Goal: Task Accomplishment & Management: Use online tool/utility

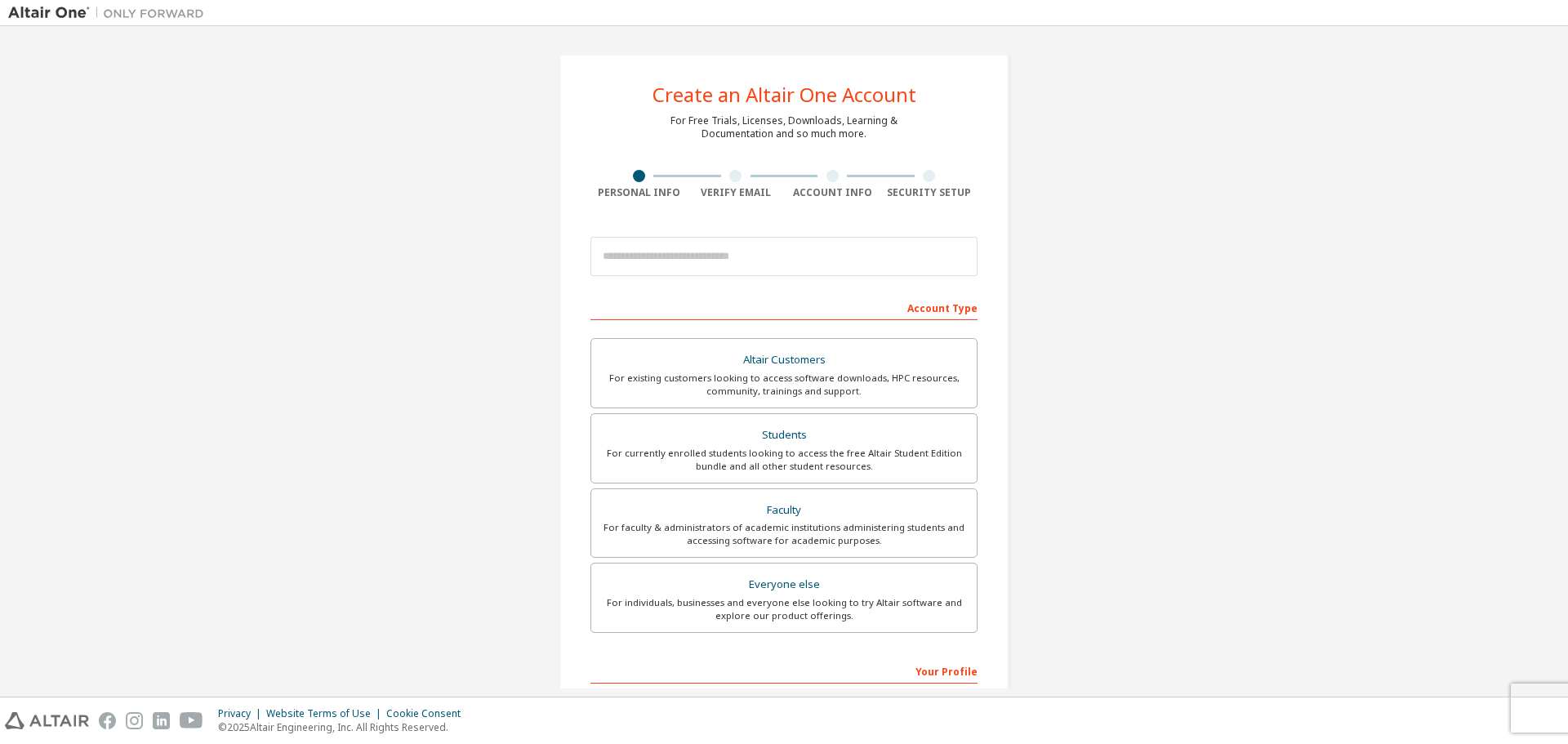
click at [729, 180] on div at bounding box center [735, 176] width 12 height 12
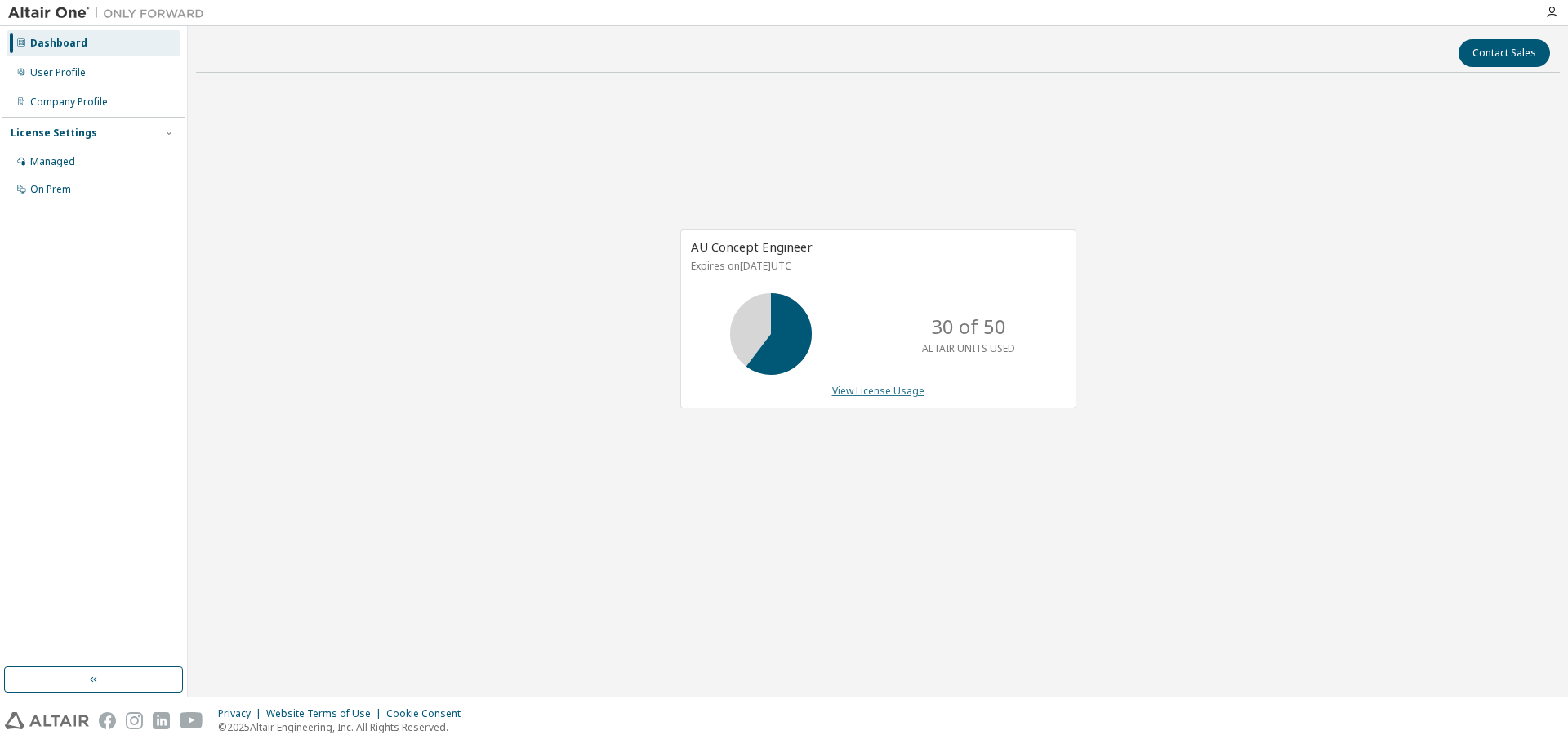
click at [895, 388] on link "View License Usage" at bounding box center [878, 391] width 92 height 14
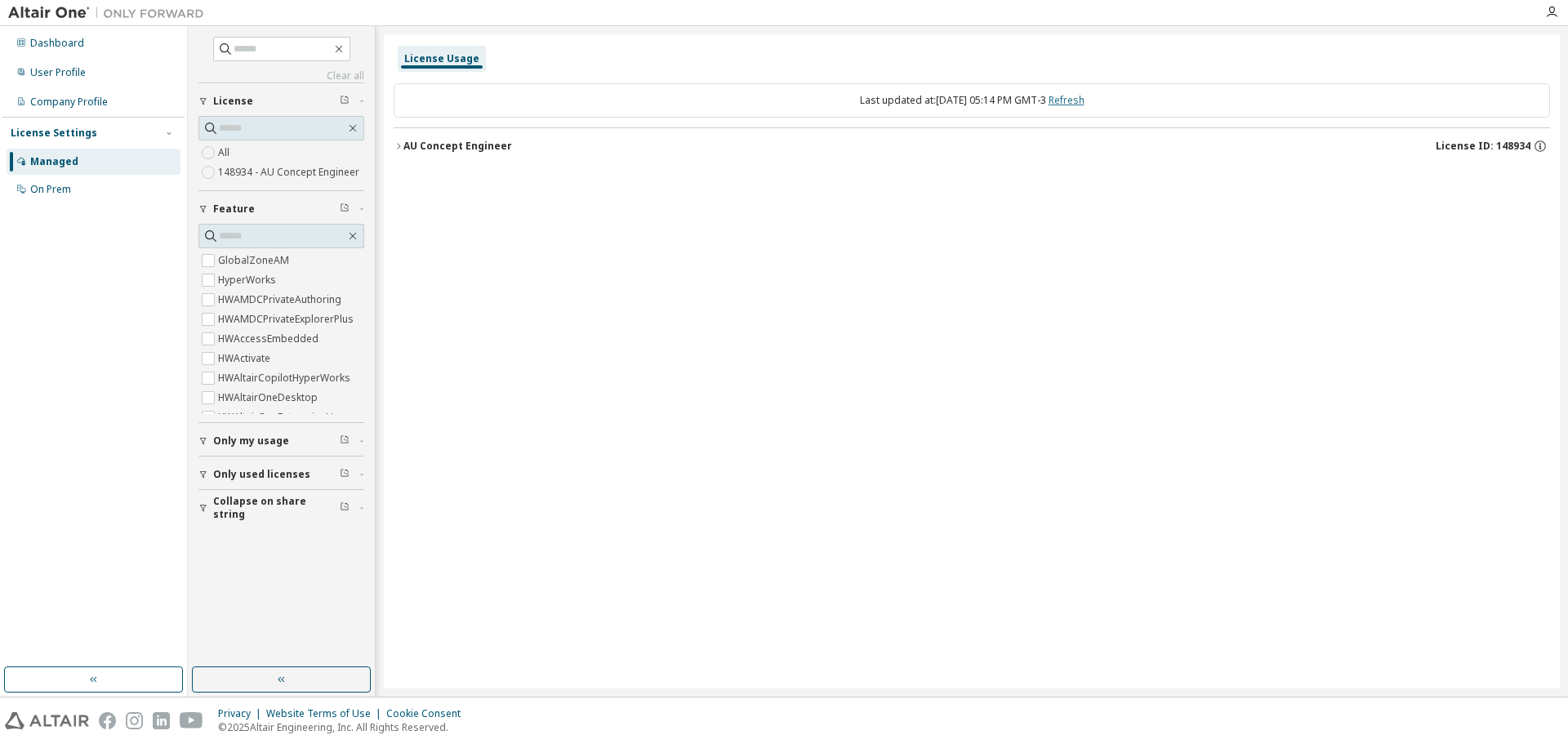
click at [1079, 100] on link "Refresh" at bounding box center [1067, 100] width 36 height 14
